Goal: Task Accomplishment & Management: Manage account settings

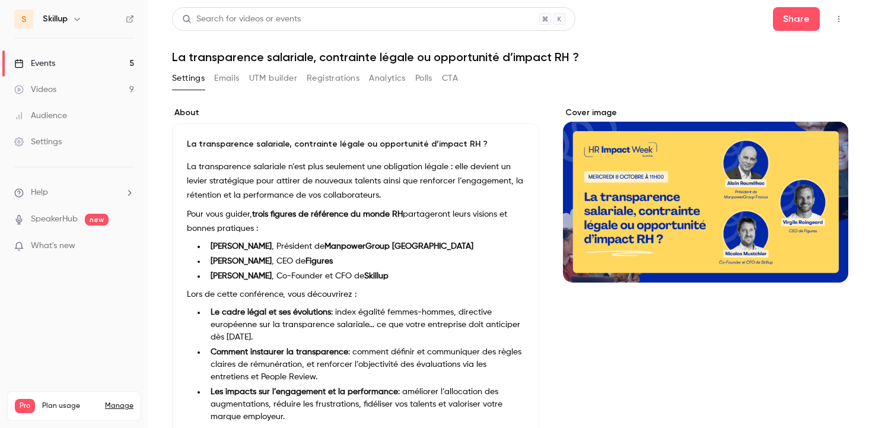
scroll to position [71, 0]
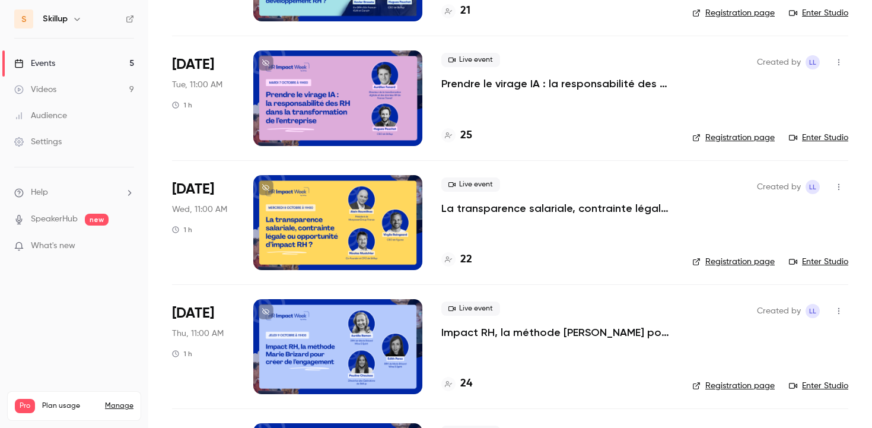
scroll to position [287, 0]
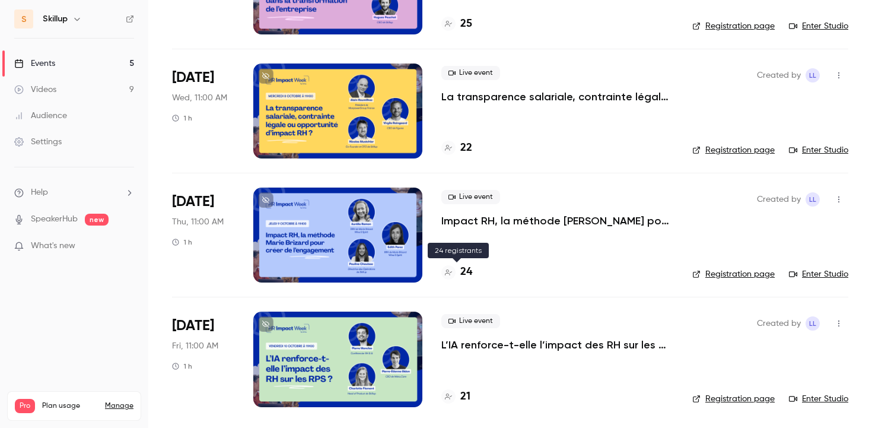
click at [452, 271] on div at bounding box center [449, 272] width 14 height 14
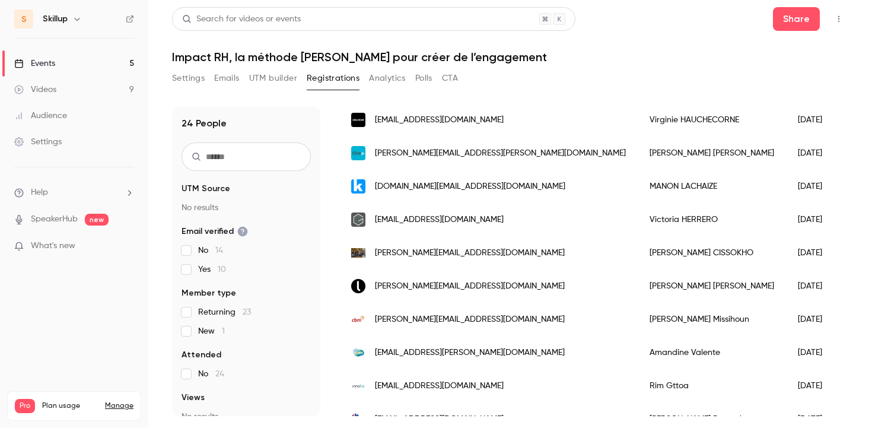
scroll to position [602, 0]
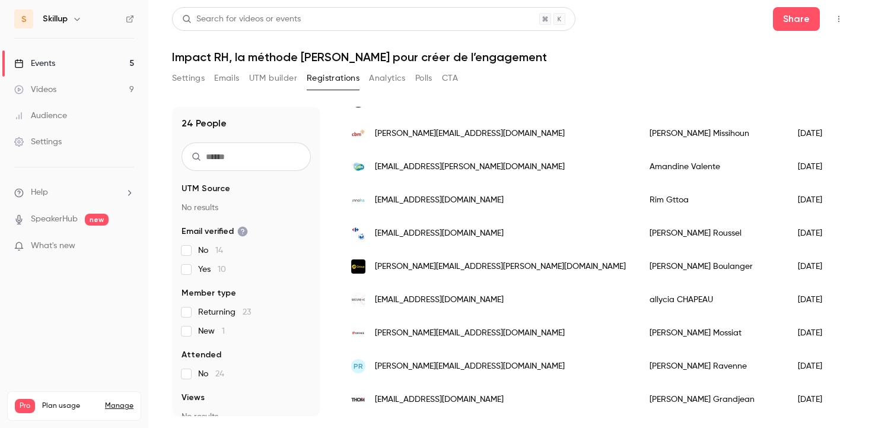
click at [123, 401] on link "Manage" at bounding box center [119, 405] width 28 height 9
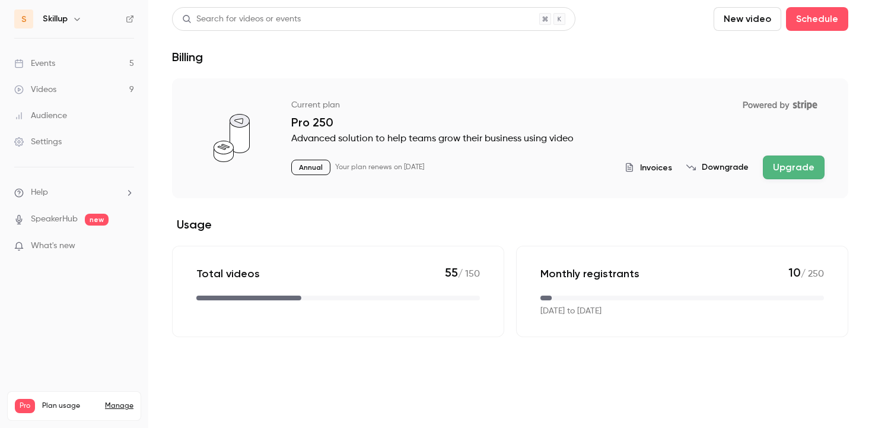
click at [780, 173] on button "Upgrade" at bounding box center [794, 167] width 62 height 24
